Goal: Transaction & Acquisition: Download file/media

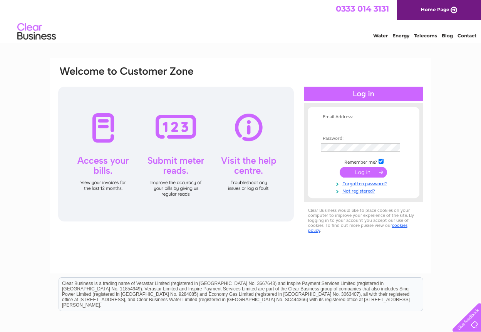
type input "[EMAIL_ADDRESS][DOMAIN_NAME]"
click at [359, 172] on input "submit" at bounding box center [363, 172] width 47 height 11
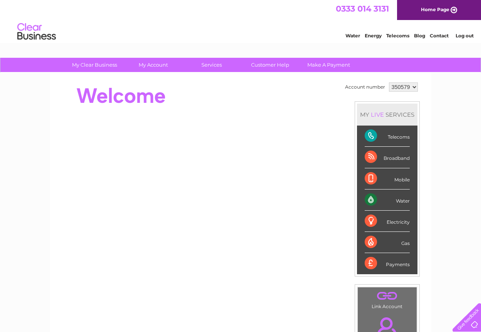
click at [406, 88] on select "350579" at bounding box center [403, 86] width 29 height 9
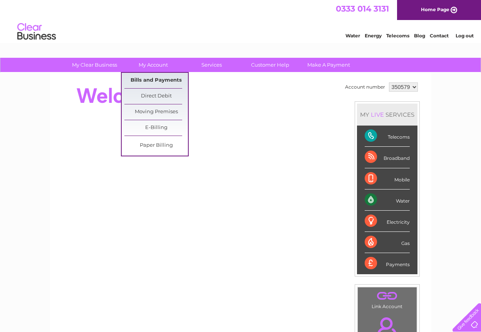
click at [164, 81] on link "Bills and Payments" at bounding box center [156, 80] width 64 height 15
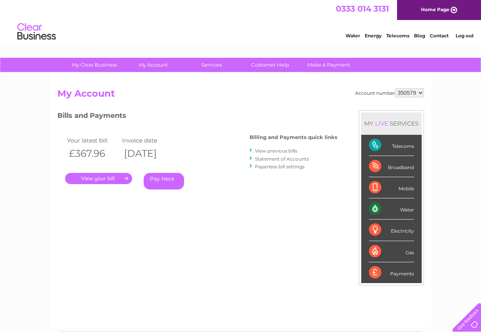
click at [102, 177] on link "." at bounding box center [98, 178] width 67 height 11
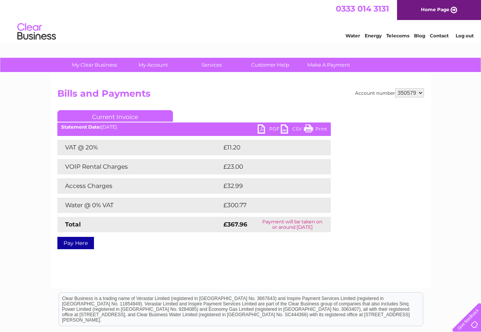
click at [268, 127] on link "PDF" at bounding box center [269, 129] width 23 height 11
click at [130, 115] on link "Current Invoice" at bounding box center [114, 116] width 115 height 12
click at [267, 129] on link "PDF" at bounding box center [269, 129] width 23 height 11
